Goal: Information Seeking & Learning: Learn about a topic

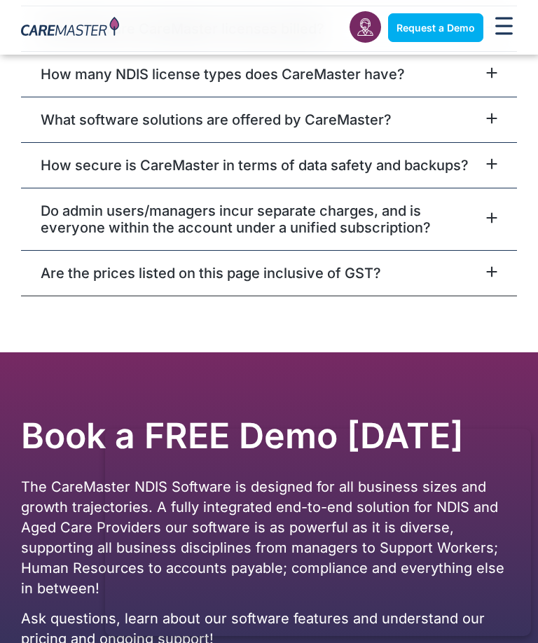
scroll to position [6033, 0]
